Goal: Find specific page/section: Find specific page/section

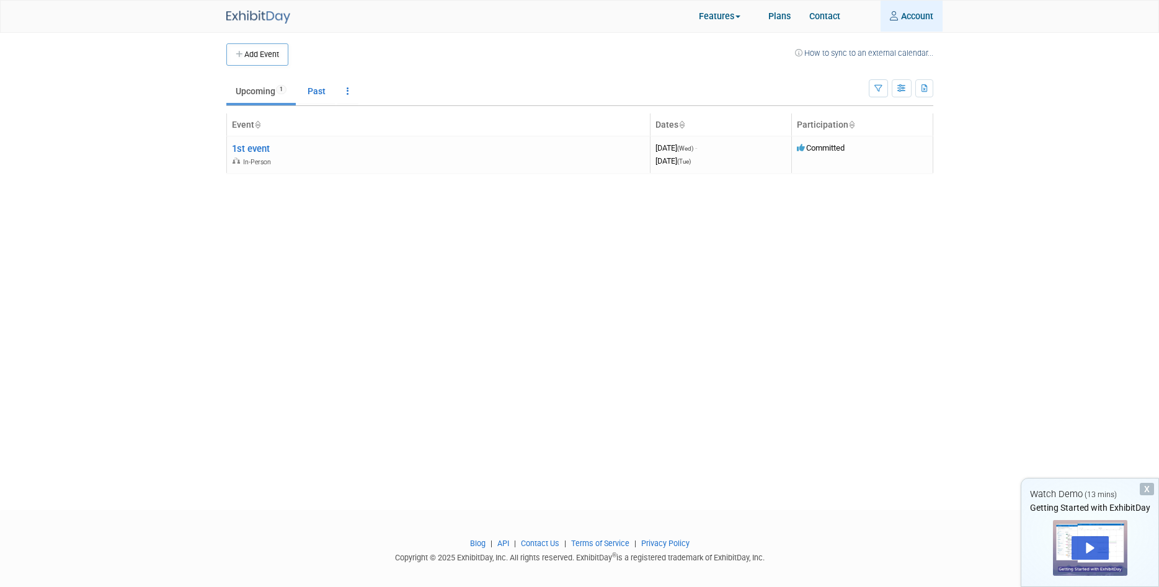
click at [906, 14] on link "Account" at bounding box center [911, 16] width 62 height 31
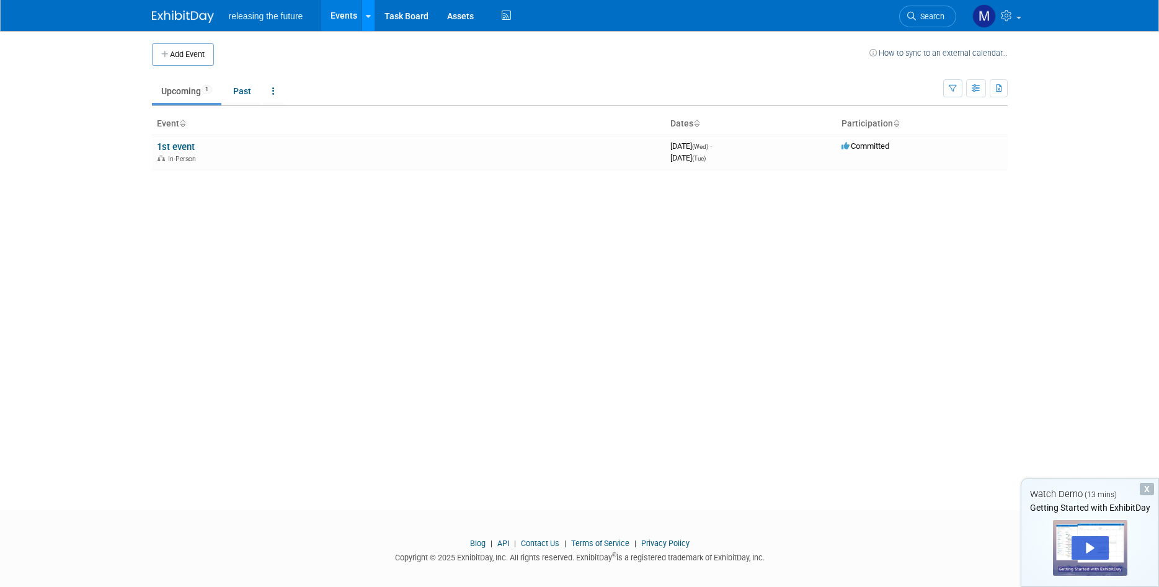
click at [369, 11] on div at bounding box center [368, 15] width 5 height 12
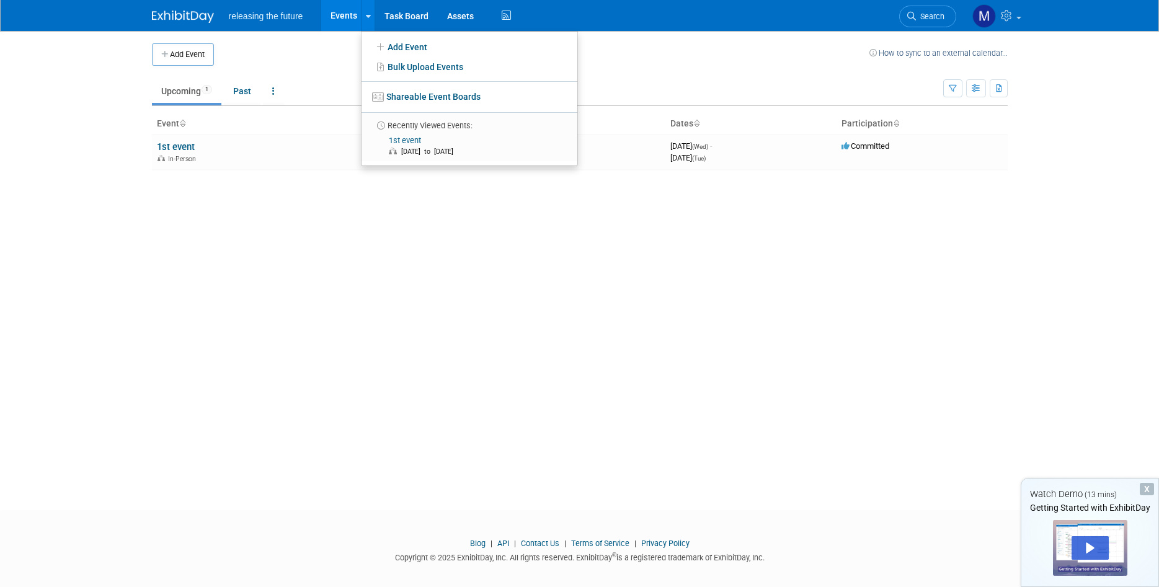
click at [190, 15] on img at bounding box center [183, 17] width 62 height 12
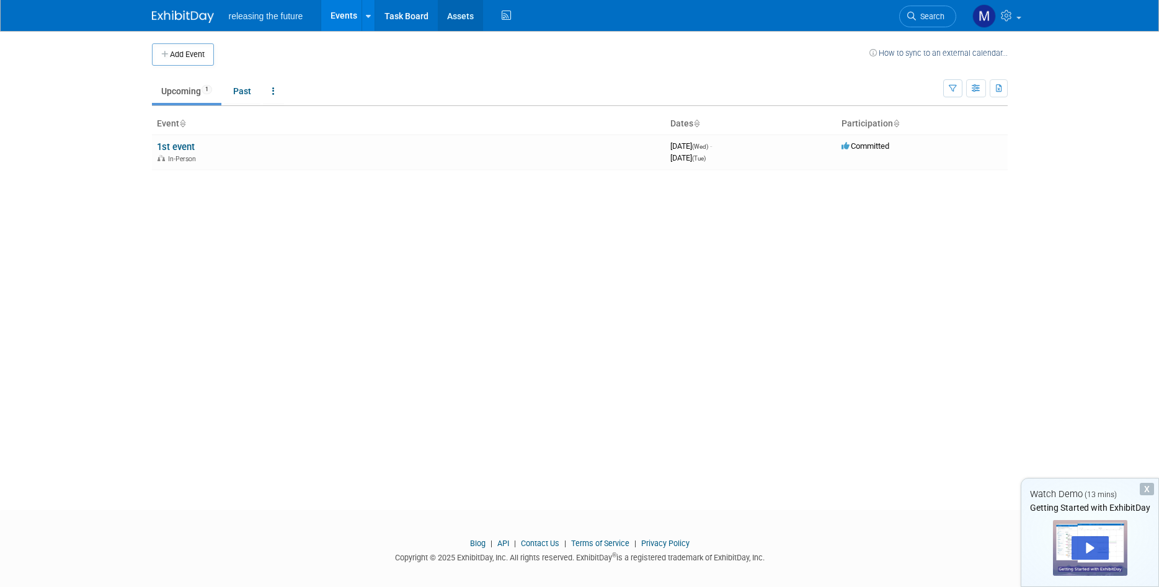
click at [449, 15] on link "Assets" at bounding box center [460, 15] width 45 height 31
